Goal: Information Seeking & Learning: Learn about a topic

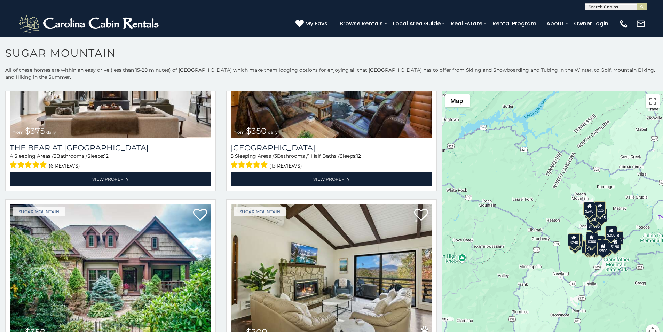
scroll to position [159, 0]
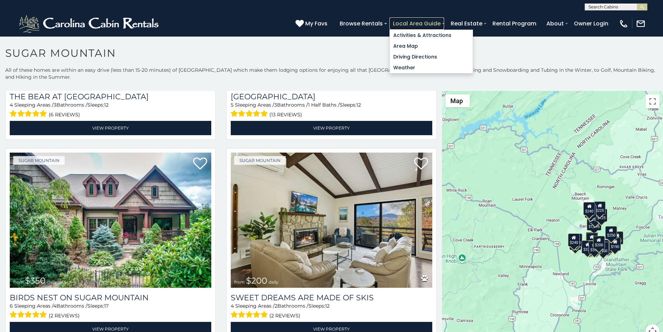
click at [444, 20] on link "Local Area Guide" at bounding box center [417, 23] width 55 height 12
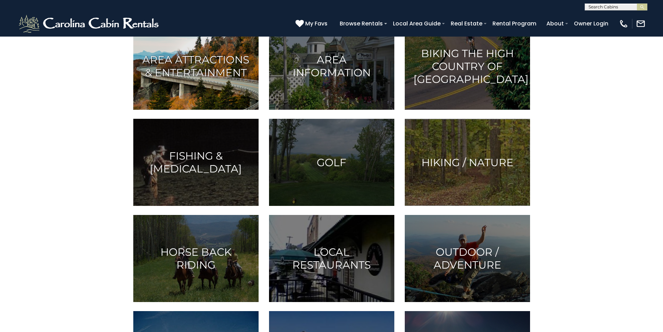
scroll to position [218, 0]
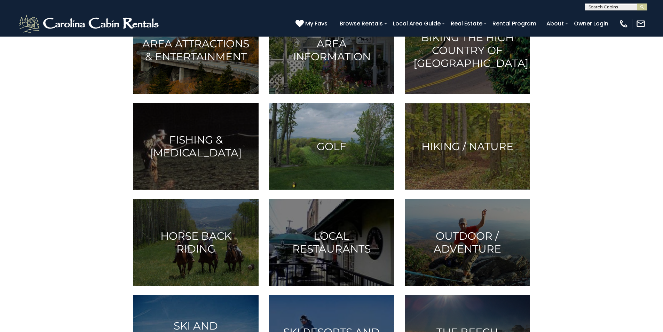
click at [321, 161] on img at bounding box center [331, 146] width 125 height 87
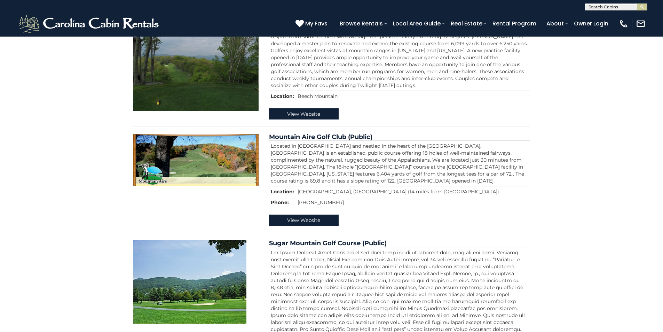
scroll to position [580, 0]
